Goal: Find specific page/section: Find specific page/section

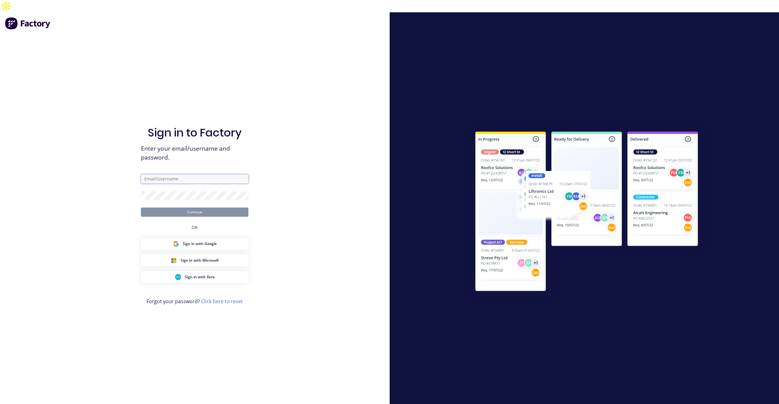
type input "tobias@vilno.com.au"
click at [210, 207] on button "Continue" at bounding box center [195, 211] width 108 height 9
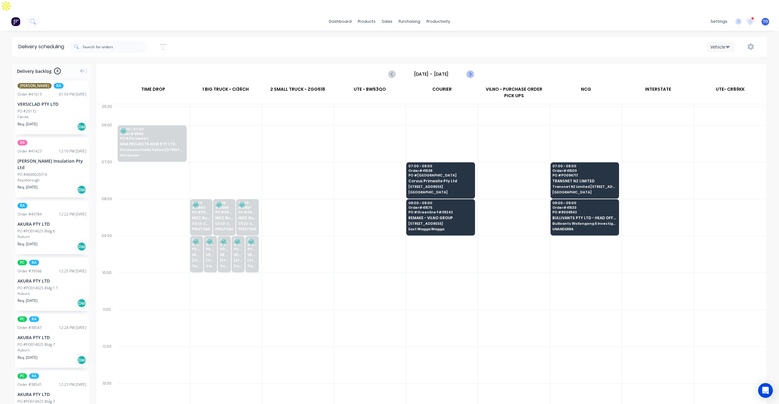
click at [470, 72] on icon "Next page" at bounding box center [470, 74] width 3 height 5
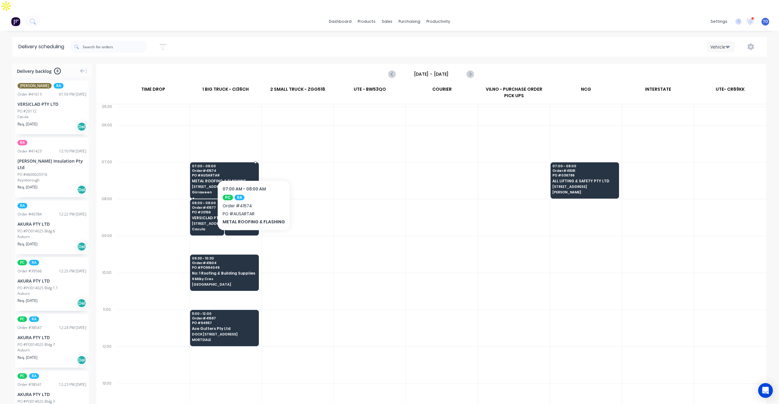
click at [252, 173] on span "PO # AUSARTAR" at bounding box center [224, 175] width 64 height 4
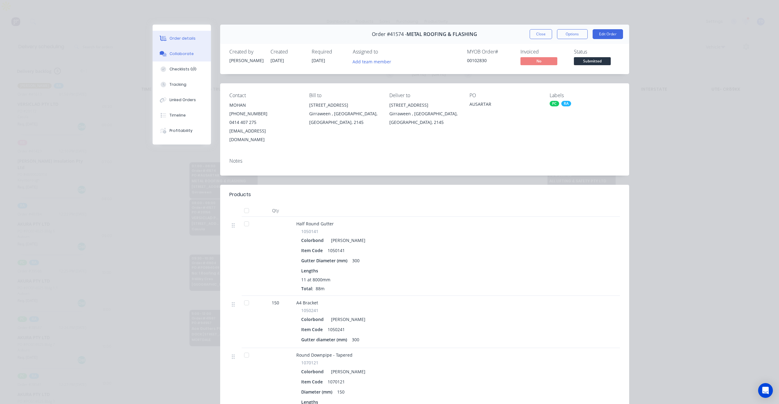
click at [188, 56] on div "Collaborate" at bounding box center [182, 54] width 24 height 6
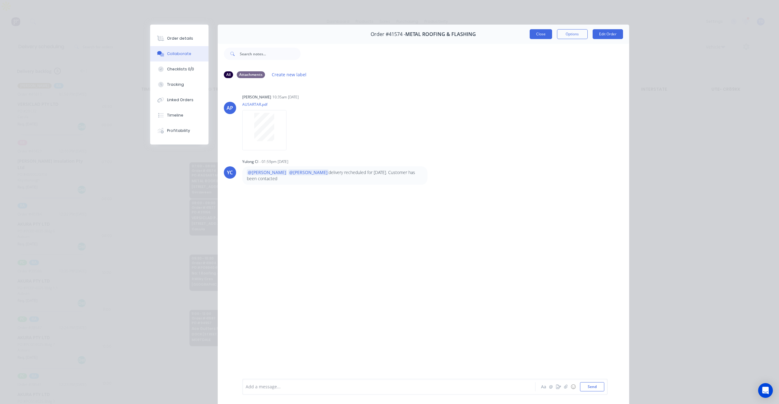
click at [535, 32] on button "Close" at bounding box center [541, 34] width 22 height 10
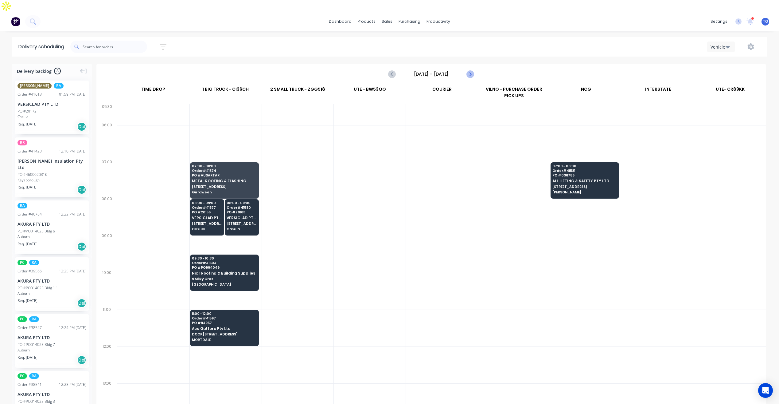
click at [472, 70] on icon "Next page" at bounding box center [470, 73] width 7 height 7
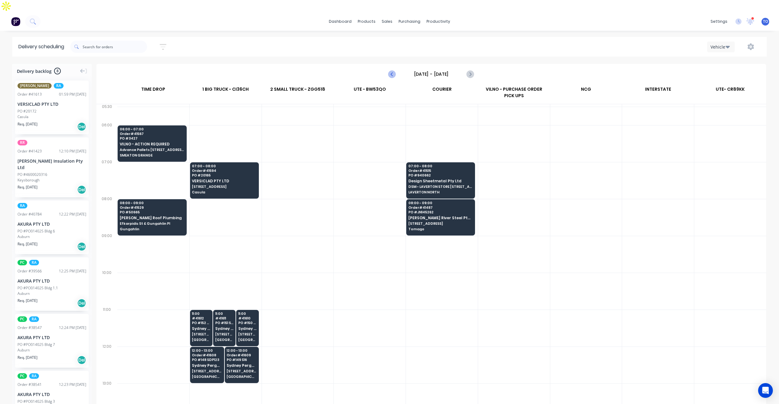
click at [390, 70] on icon "Previous page" at bounding box center [392, 73] width 7 height 7
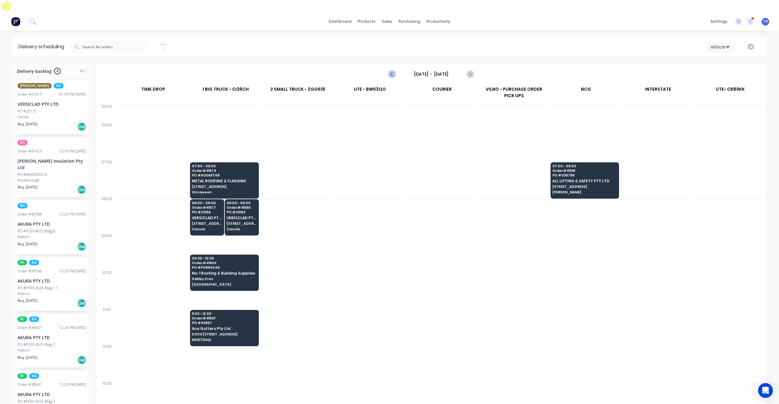
type input "Wednesday - 10/09/25"
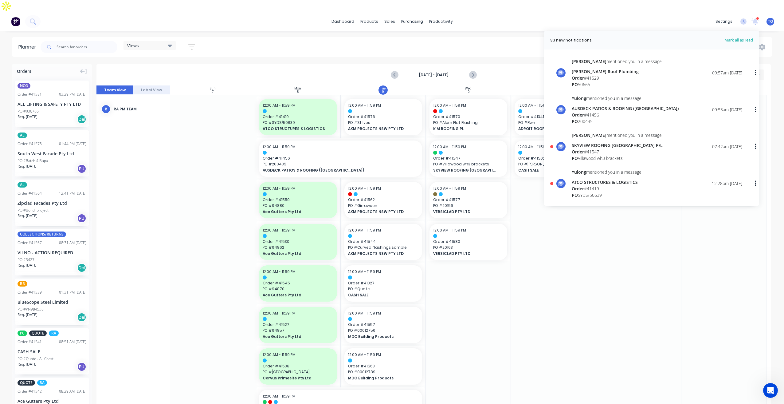
scroll to position [246, 0]
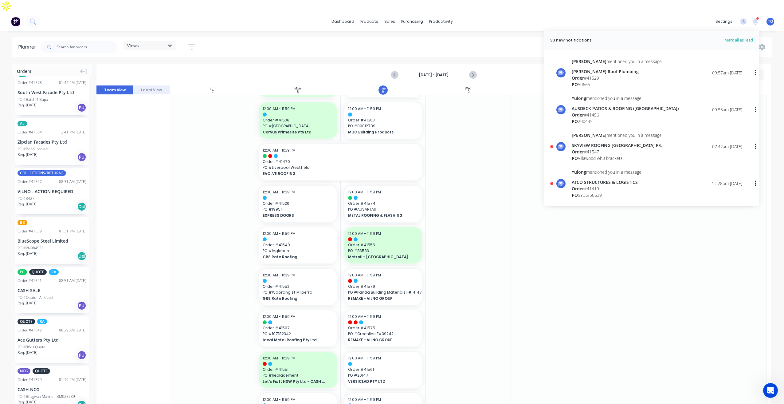
drag, startPoint x: 656, startPoint y: 302, endPoint x: 629, endPoint y: 444, distance: 144.2
